Goal: Task Accomplishment & Management: Complete application form

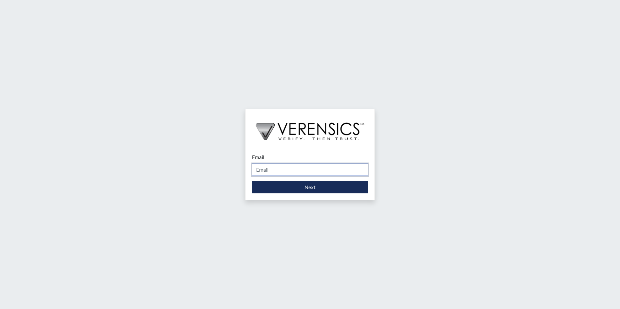
click at [279, 174] on input "Email" at bounding box center [310, 170] width 116 height 12
type input "[PERSON_NAME][EMAIL_ADDRESS][PERSON_NAME][DOMAIN_NAME]"
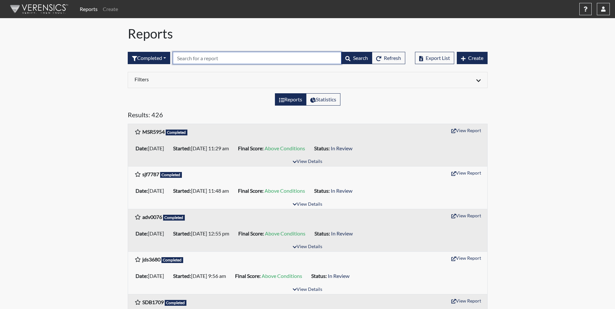
click at [237, 60] on input "text" at bounding box center [257, 58] width 169 height 12
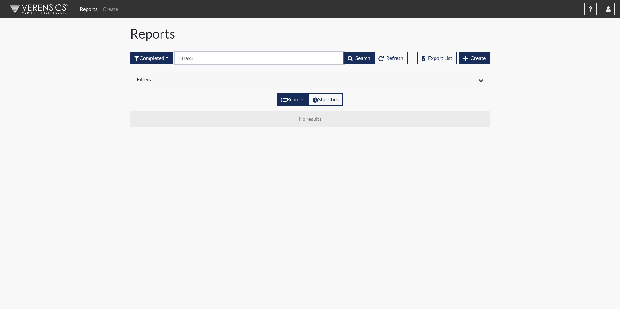
click at [199, 60] on input "sl194d" at bounding box center [259, 58] width 169 height 12
type input "s"
drag, startPoint x: 226, startPoint y: 58, endPoint x: 181, endPoint y: 59, distance: 44.8
click at [181, 59] on input "sld1940" at bounding box center [259, 58] width 169 height 12
type input "sld1940"
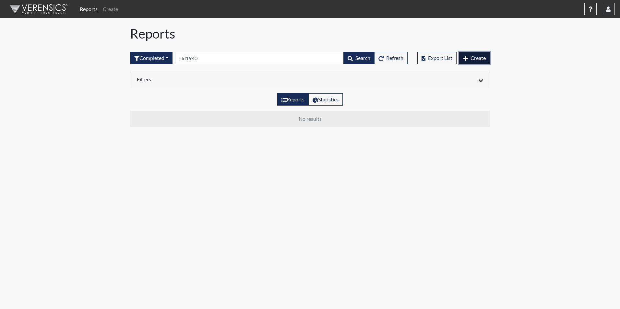
click at [480, 59] on span "Create" at bounding box center [477, 58] width 15 height 6
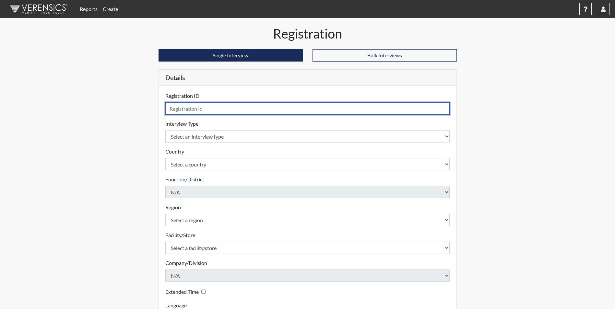
click at [289, 110] on input "text" at bounding box center [307, 108] width 285 height 12
click at [290, 110] on input "text" at bounding box center [307, 108] width 285 height 12
type input "sld1940"
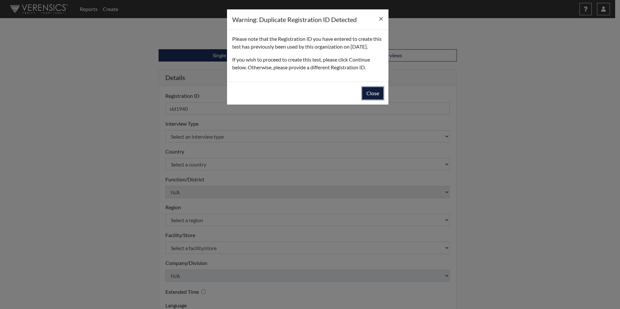
click at [365, 100] on button "Close" at bounding box center [372, 93] width 21 height 12
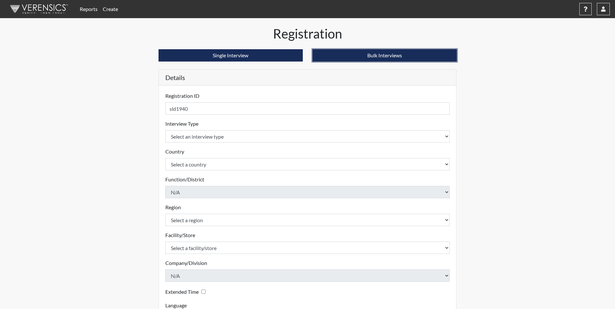
click at [362, 57] on button "Bulk Interviews" at bounding box center [385, 55] width 144 height 12
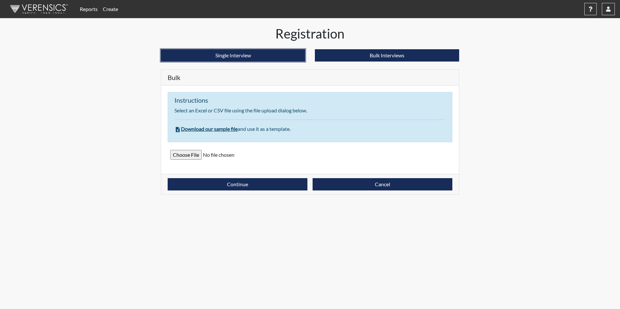
click at [281, 59] on button "Single Interview" at bounding box center [233, 55] width 144 height 12
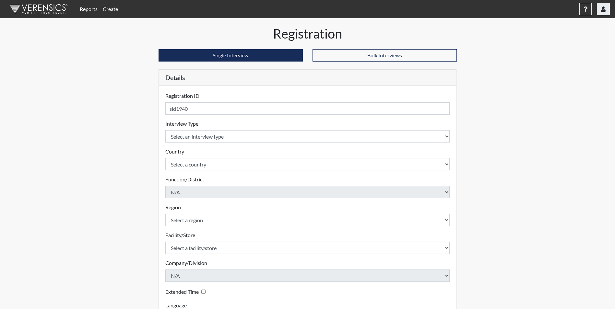
click at [600, 11] on button "button" at bounding box center [603, 9] width 13 height 12
drag, startPoint x: 454, startPoint y: 151, endPoint x: 449, endPoint y: 151, distance: 4.2
click at [452, 151] on div "Registration ID sld1940 Please provide a registration ID. Interview Type Select…" at bounding box center [308, 211] width 298 height 251
click at [93, 11] on link "Reports" at bounding box center [88, 9] width 23 height 13
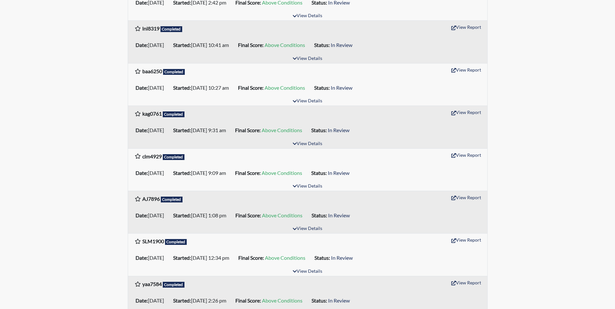
scroll to position [908, 0]
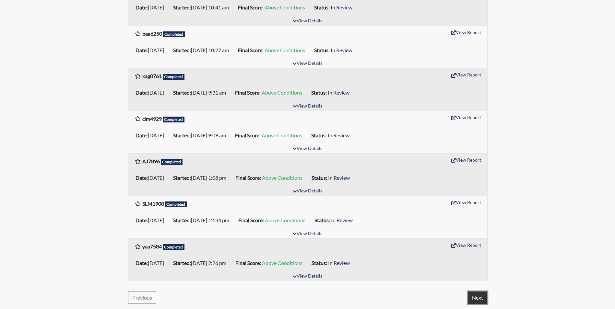
click at [477, 300] on button "Next" at bounding box center [477, 298] width 19 height 12
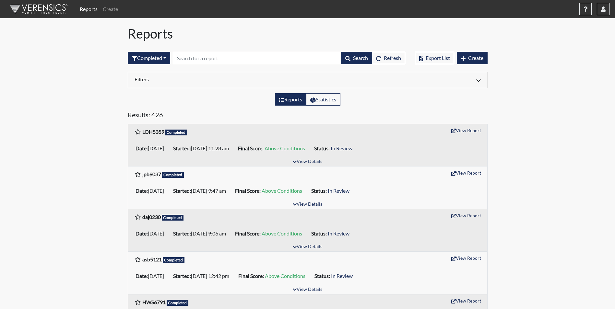
click at [288, 102] on label "Reports" at bounding box center [290, 99] width 31 height 12
click at [283, 100] on input "Reports" at bounding box center [281, 98] width 4 height 4
radio input "true"
click at [285, 99] on label "Reports" at bounding box center [290, 99] width 31 height 12
click at [283, 99] on input "Reports" at bounding box center [281, 98] width 4 height 4
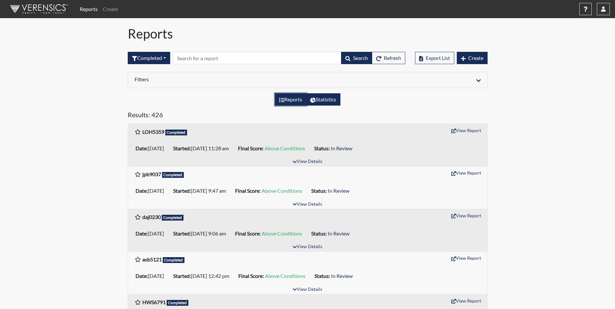
click at [317, 100] on label "Statistics" at bounding box center [323, 99] width 34 height 12
click at [314, 100] on input "Statistics" at bounding box center [312, 98] width 4 height 4
radio input "true"
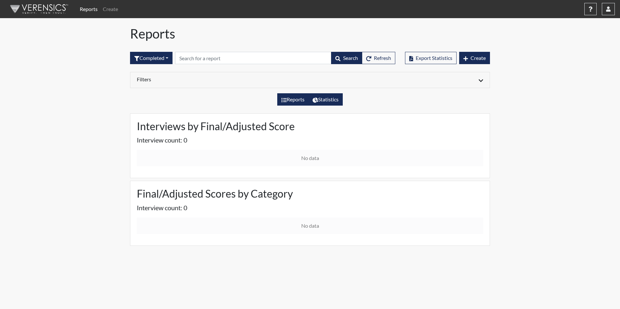
click at [299, 100] on label "Reports" at bounding box center [292, 99] width 31 height 12
click at [286, 100] on input "Reports" at bounding box center [283, 98] width 4 height 4
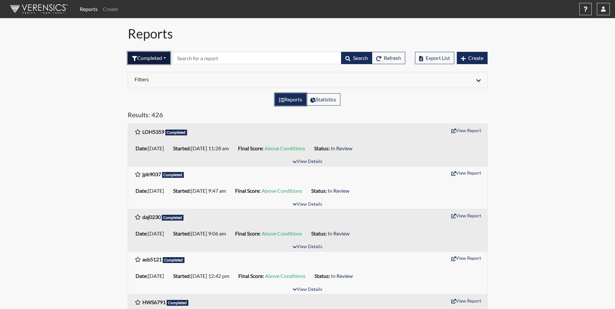
click at [165, 61] on button "Completed" at bounding box center [149, 58] width 42 height 12
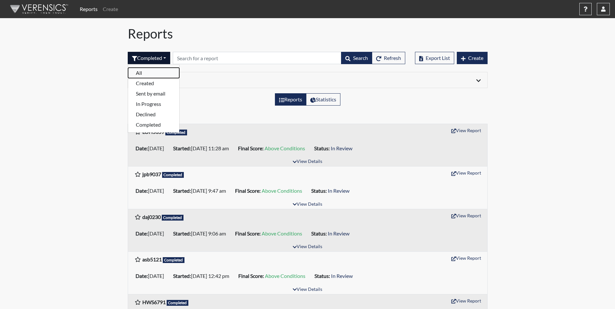
click at [145, 74] on button "All" at bounding box center [153, 73] width 51 height 10
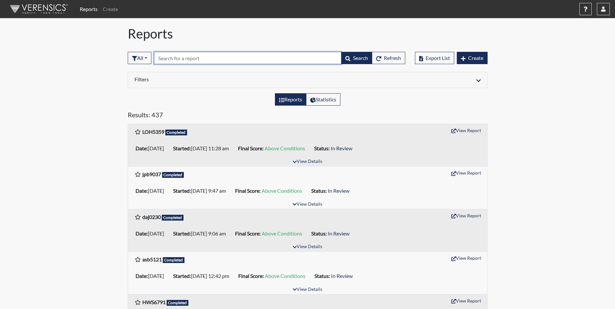
click at [205, 59] on input "text" at bounding box center [247, 58] width 187 height 12
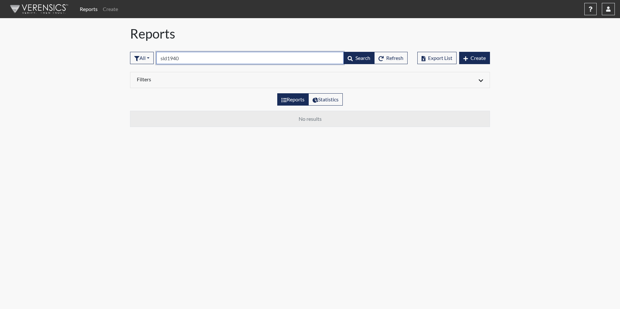
type input "sld1940"
drag, startPoint x: 196, startPoint y: 60, endPoint x: 158, endPoint y: 60, distance: 37.9
click at [158, 60] on form "All All Created Sent by email In Progress Declined Completed sld1940 Search Ref…" at bounding box center [269, 58] width 278 height 12
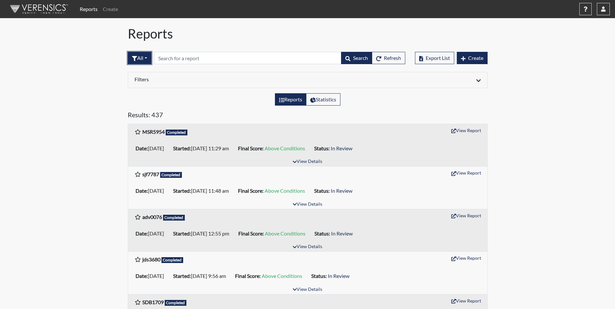
click at [147, 61] on button "All" at bounding box center [140, 58] width 24 height 12
click at [150, 103] on button "In Progress" at bounding box center [153, 104] width 51 height 10
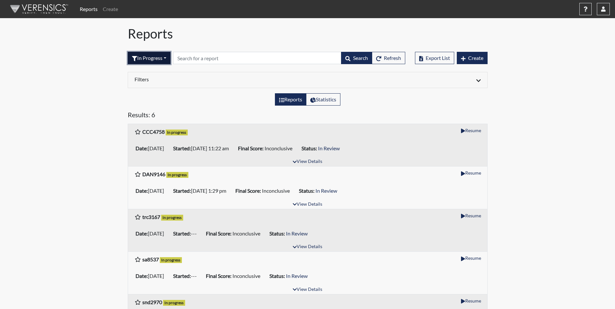
click at [166, 55] on button "In Progress" at bounding box center [149, 58] width 43 height 12
click at [153, 115] on button "Declined" at bounding box center [153, 114] width 51 height 10
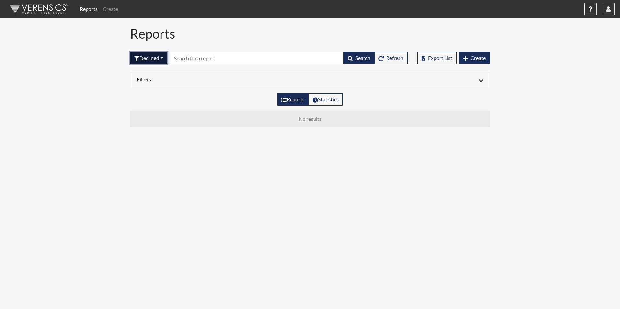
click at [162, 56] on button "Declined" at bounding box center [148, 58] width 37 height 12
click at [152, 124] on button "Completed" at bounding box center [155, 125] width 51 height 10
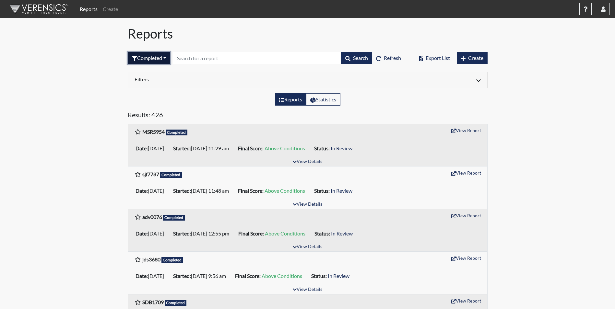
click at [170, 57] on button "Completed" at bounding box center [149, 58] width 42 height 12
click at [144, 73] on button "All" at bounding box center [153, 73] width 51 height 10
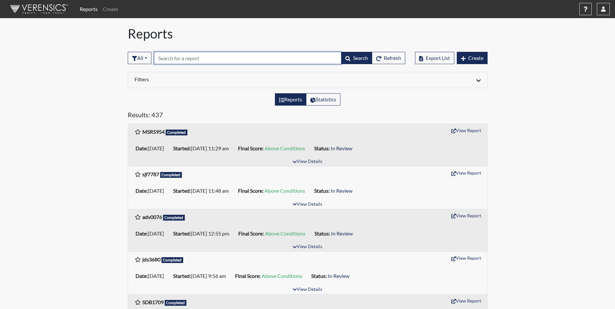
click at [170, 59] on input "text" at bounding box center [247, 58] width 187 height 12
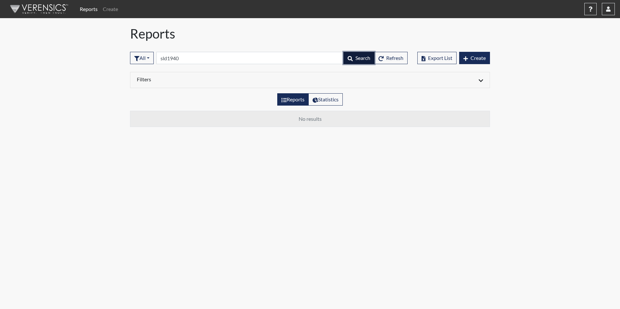
click at [351, 55] on button "Search" at bounding box center [358, 58] width 31 height 12
click at [152, 60] on button "All" at bounding box center [142, 58] width 24 height 12
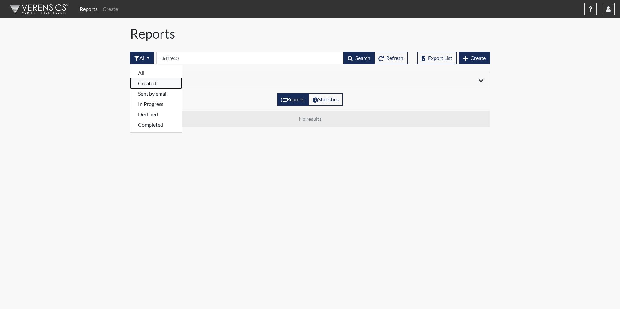
click at [153, 83] on button "Created" at bounding box center [155, 83] width 51 height 10
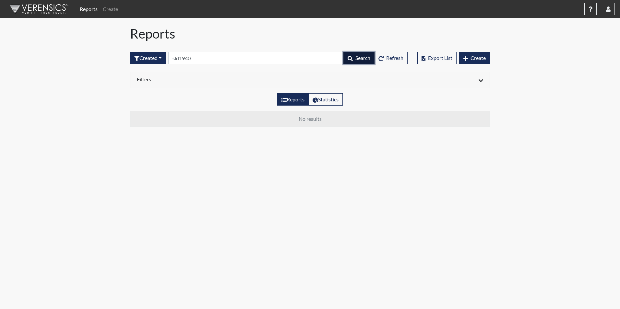
click at [347, 62] on button "Search" at bounding box center [358, 58] width 31 height 12
click at [162, 61] on button "Created" at bounding box center [148, 58] width 36 height 12
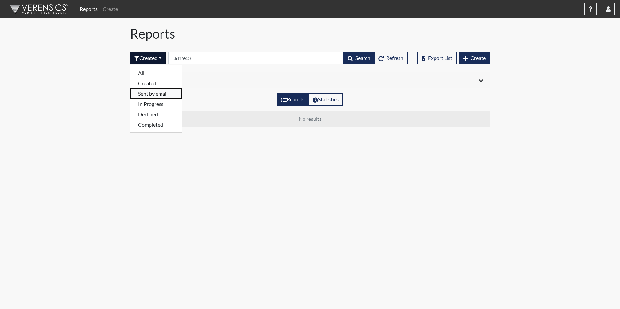
click at [161, 93] on button "Sent by email" at bounding box center [155, 94] width 51 height 10
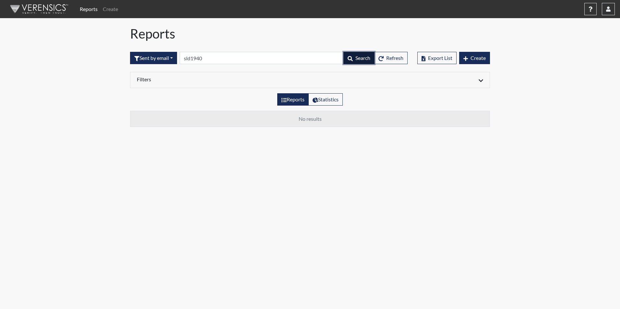
click at [357, 59] on span "Search" at bounding box center [362, 58] width 15 height 6
click at [175, 58] on button "Sent by email" at bounding box center [153, 58] width 47 height 12
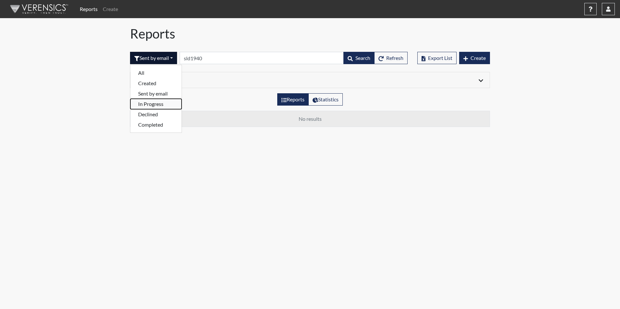
click at [161, 103] on button "In Progress" at bounding box center [155, 104] width 51 height 10
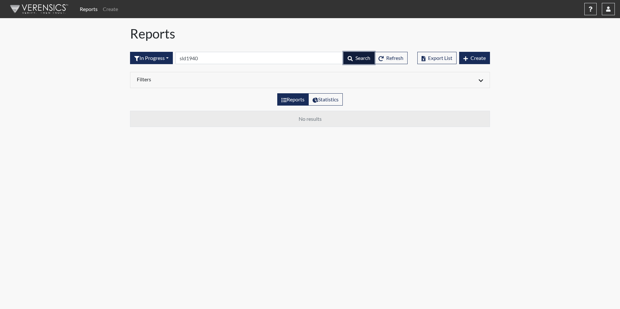
click at [360, 61] on button "Search" at bounding box center [358, 58] width 31 height 12
click at [169, 58] on button "In Progress" at bounding box center [151, 58] width 43 height 12
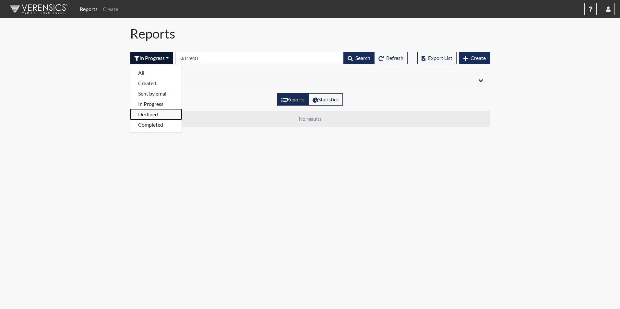
click at [155, 111] on button "Declined" at bounding box center [155, 114] width 51 height 10
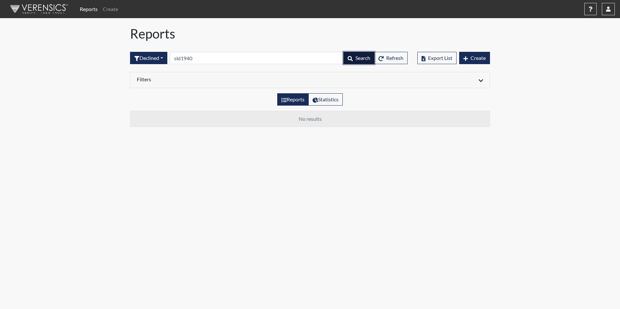
click at [353, 58] on button "Search" at bounding box center [358, 58] width 31 height 12
click at [167, 61] on button "Declined" at bounding box center [148, 58] width 37 height 12
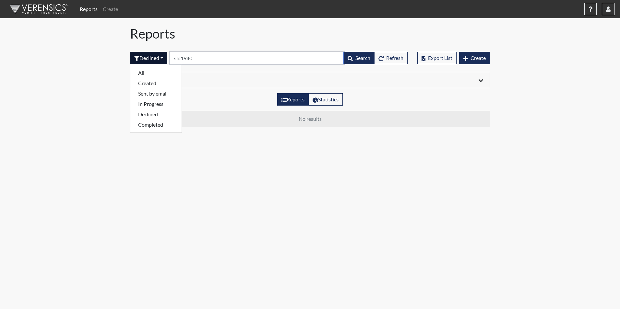
click at [218, 59] on input "sld1940" at bounding box center [257, 58] width 174 height 12
type input "s"
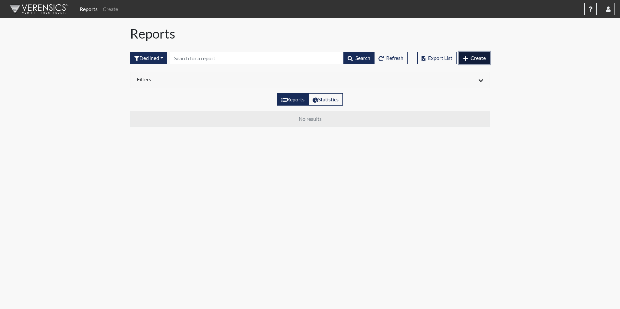
click at [478, 60] on span "Create" at bounding box center [477, 58] width 15 height 6
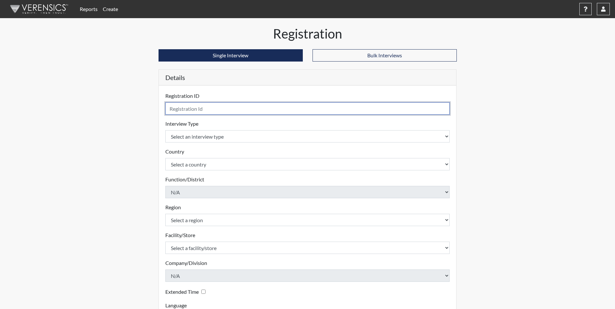
click at [225, 112] on input "text" at bounding box center [307, 108] width 285 height 12
type input "sld1940"
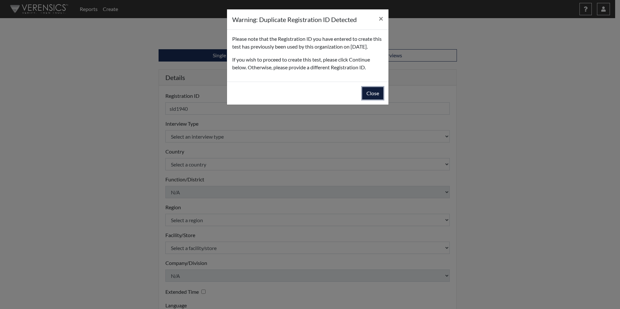
click at [371, 99] on button "Close" at bounding box center [372, 93] width 21 height 12
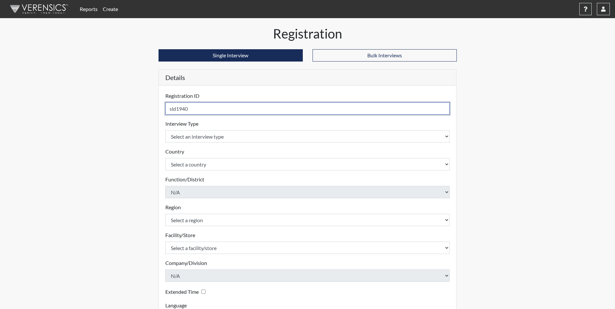
click at [241, 110] on input "sld1940" at bounding box center [307, 108] width 285 height 12
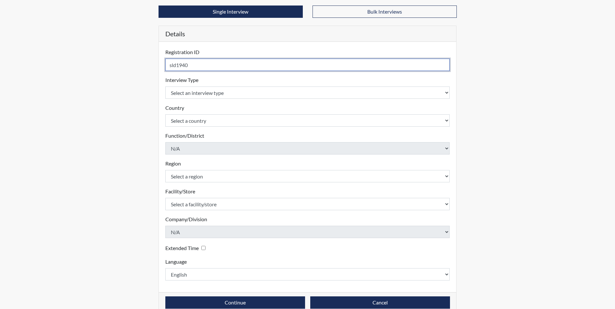
scroll to position [55, 0]
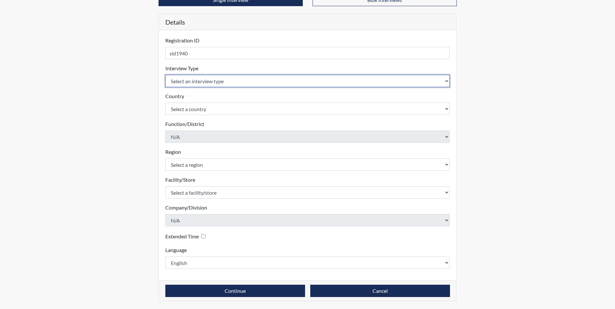
click at [446, 83] on body "Reports Create Help Center × Verensics Best Practices How to successfully use t…" at bounding box center [307, 99] width 615 height 309
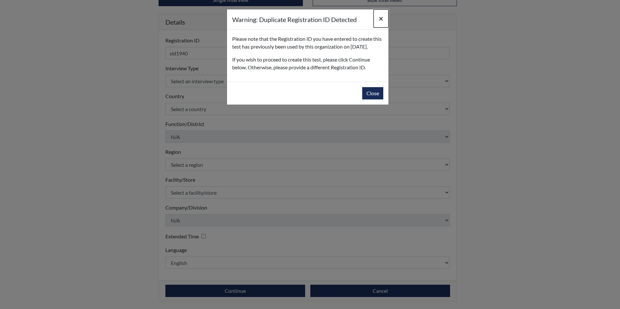
click at [382, 20] on span "×" at bounding box center [381, 18] width 5 height 9
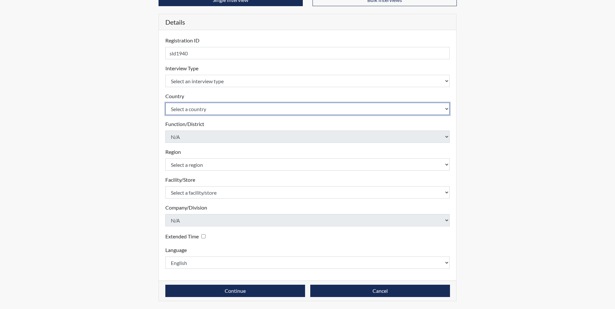
click at [446, 109] on select "Select a country [GEOGRAPHIC_DATA] [GEOGRAPHIC_DATA]" at bounding box center [307, 109] width 285 height 12
select select "united-states-of-[GEOGRAPHIC_DATA]"
click at [165, 103] on select "Select a country [GEOGRAPHIC_DATA] [GEOGRAPHIC_DATA]" at bounding box center [307, 109] width 285 height 12
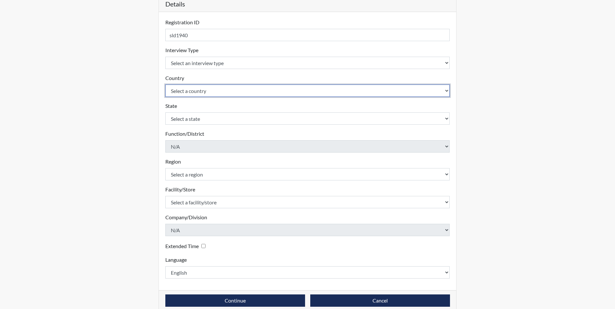
scroll to position [83, 0]
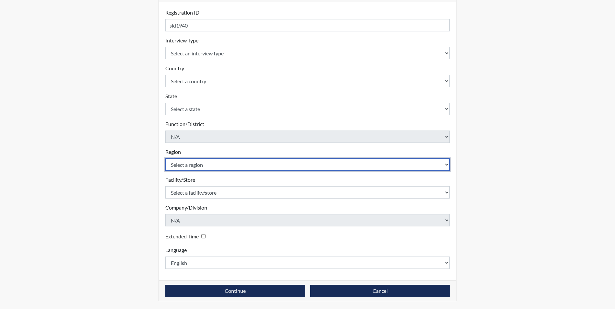
click at [448, 166] on select "Select a region [GEOGRAPHIC_DATA]" at bounding box center [307, 165] width 285 height 12
select select "51976826-f18e-4b67-8d3b-b0a0fa2f97ff"
click at [165, 159] on select "Select a region [GEOGRAPHIC_DATA]" at bounding box center [307, 165] width 285 height 12
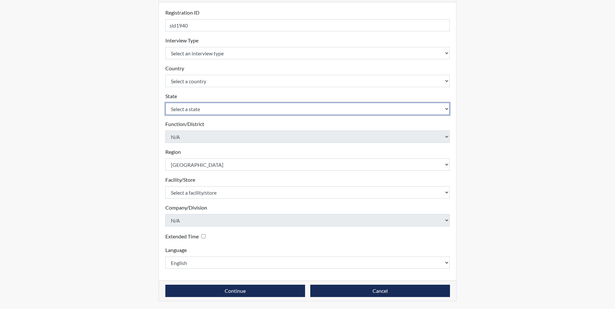
click at [445, 112] on select "Select a state [US_STATE] [US_STATE] [US_STATE] [US_STATE] [US_STATE] [US_STATE…" at bounding box center [307, 109] width 285 height 12
select select "GA"
click at [165, 103] on select "Select a state [US_STATE] [US_STATE] [US_STATE] [US_STATE] [US_STATE] [US_STATE…" at bounding box center [307, 109] width 285 height 12
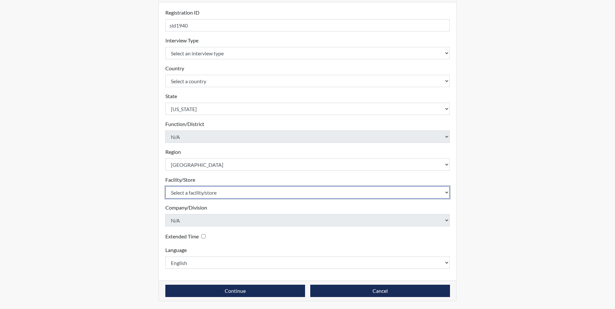
click at [442, 194] on select "Select a facility/store Macon SP" at bounding box center [307, 192] width 285 height 12
select select "6a4a1724-866d-454b-9e25-ee7249c0c1ec"
click at [165, 186] on select "Select a facility/store Macon SP" at bounding box center [307, 192] width 285 height 12
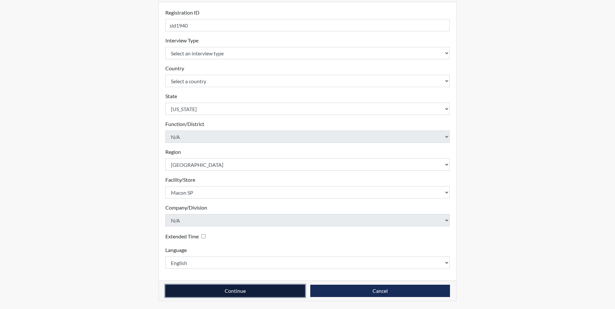
click at [206, 290] on button "Continue" at bounding box center [235, 291] width 140 height 12
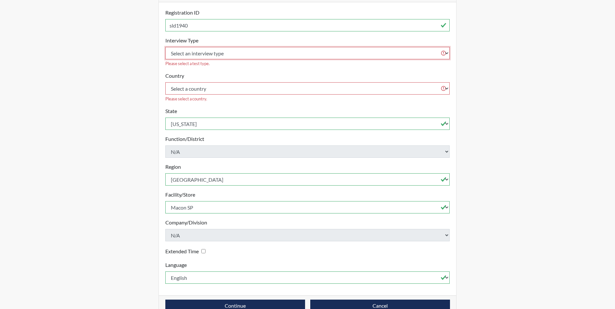
click at [439, 54] on select "Select an interview type Corrections Pre-Employment" at bounding box center [307, 53] width 285 height 12
select select "ff733e93-e1bf-11ea-9c9f-0eff0cf7eb8f"
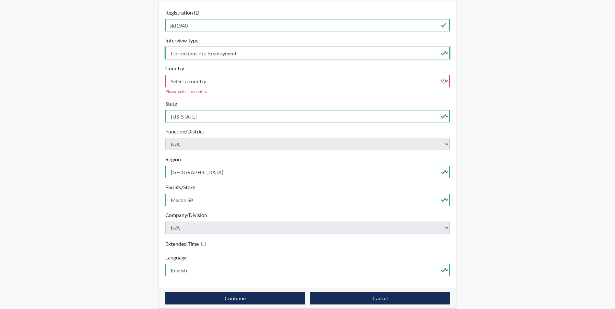
click at [165, 47] on select "Select an interview type Corrections Pre-Employment" at bounding box center [307, 53] width 285 height 12
click at [212, 294] on button "Continue" at bounding box center [235, 298] width 140 height 12
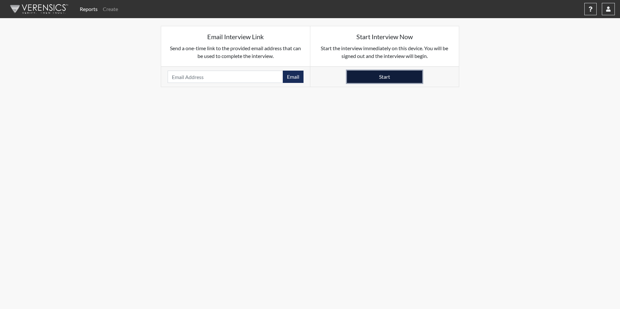
click at [407, 76] on button "Start" at bounding box center [384, 77] width 75 height 12
